Goal: Transaction & Acquisition: Purchase product/service

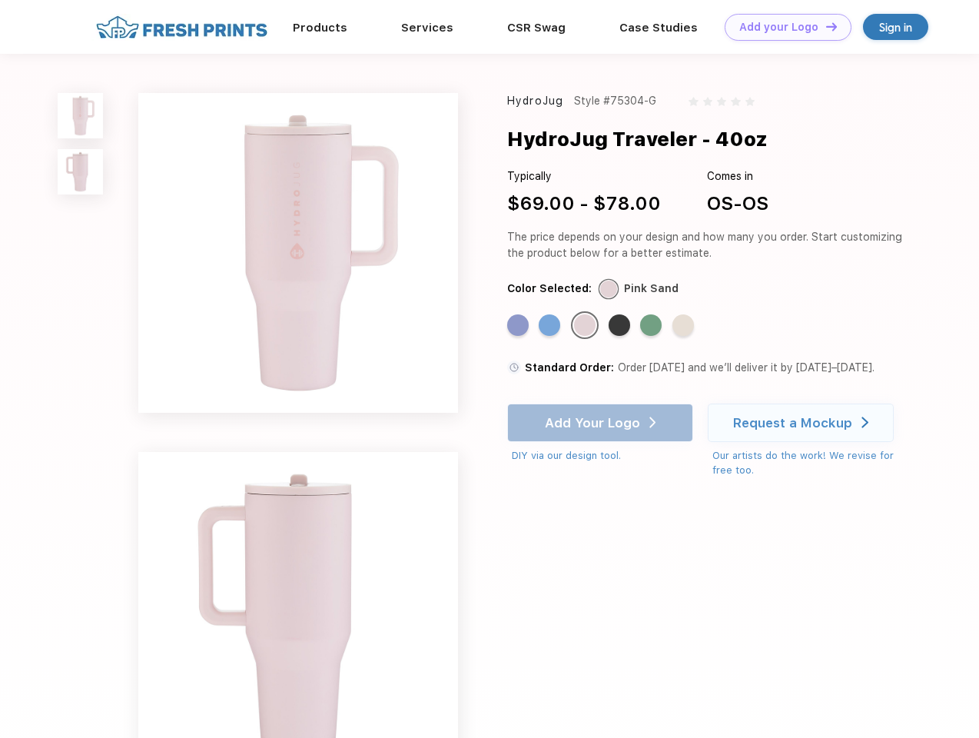
click at [782, 27] on link "Add your Logo Design Tool" at bounding box center [788, 27] width 127 height 27
click at [0, 0] on div "Design Tool" at bounding box center [0, 0] width 0 height 0
click at [824, 26] on link "Add your Logo Design Tool" at bounding box center [788, 27] width 127 height 27
click at [81, 115] on img at bounding box center [80, 115] width 45 height 45
click at [81, 172] on img at bounding box center [80, 171] width 45 height 45
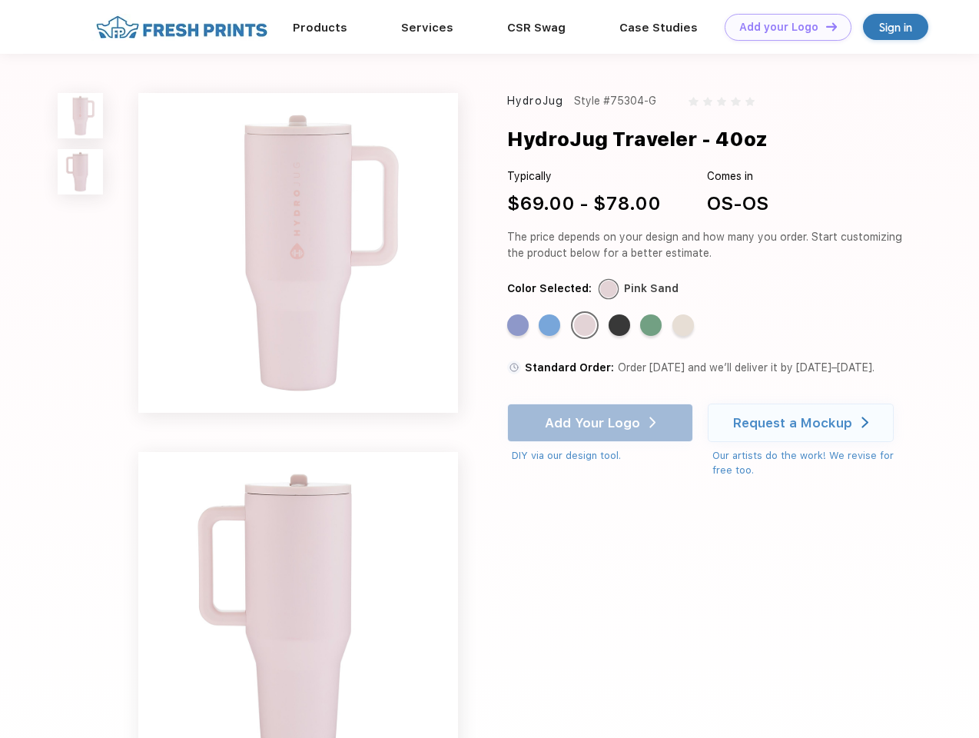
click at [519, 326] on div "Standard Color" at bounding box center [518, 325] width 22 height 22
click at [551, 326] on div "Standard Color" at bounding box center [550, 325] width 22 height 22
click at [586, 326] on div "Standard Color" at bounding box center [585, 325] width 22 height 22
click at [621, 326] on div "Standard Color" at bounding box center [619, 325] width 22 height 22
click at [652, 326] on div "Standard Color" at bounding box center [651, 325] width 22 height 22
